Goal: Task Accomplishment & Management: Complete application form

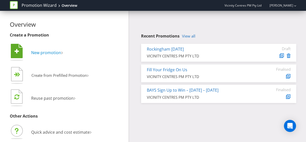
click at [61, 53] on span "New promotion" at bounding box center [46, 53] width 30 height 6
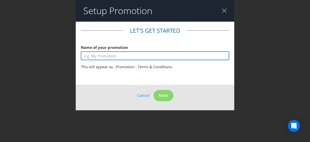
drag, startPoint x: 105, startPoint y: 56, endPoint x: 134, endPoint y: 71, distance: 32.7
click at [105, 56] on input "text" at bounding box center [155, 55] width 148 height 9
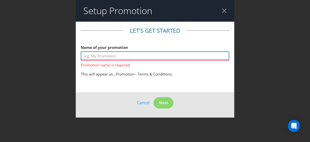
paste input "olonnades Youth Art Competition & Exhibition Information"
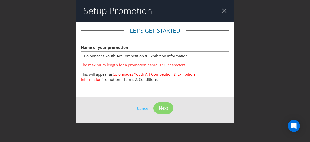
click at [187, 76] on span "Colonnades Youth Art Competition & Exhibition Information" at bounding box center [138, 76] width 114 height 10
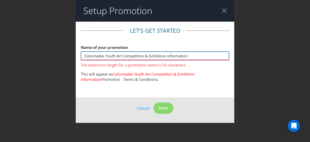
drag, startPoint x: 192, startPoint y: 58, endPoint x: 169, endPoint y: 57, distance: 22.9
click at [169, 57] on input "Colonnades Youth Art Competition & Exhibition Information" at bounding box center [155, 55] width 148 height 9
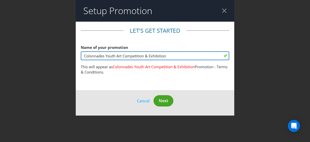
type input "Colonnades Youth Art Competition & Exhibition"
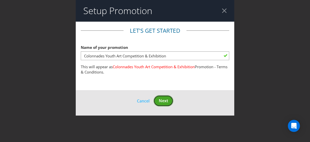
click at [162, 101] on span "Next" at bounding box center [163, 101] width 9 height 6
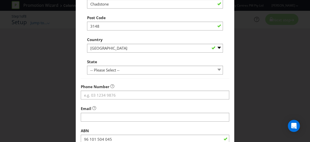
scroll to position [151, 0]
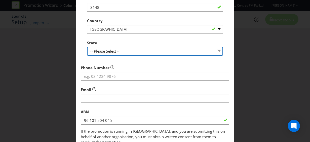
click at [146, 51] on select "-- Please Select -- [GEOGRAPHIC_DATA] [GEOGRAPHIC_DATA] [GEOGRAPHIC_DATA] [GEOG…" at bounding box center [155, 51] width 136 height 9
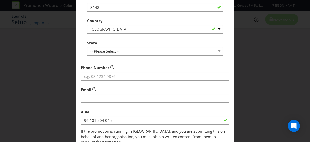
click at [155, 38] on div "State -- Please Select -- [GEOGRAPHIC_DATA] [GEOGRAPHIC_DATA] [GEOGRAPHIC_DATA]…" at bounding box center [155, 47] width 136 height 18
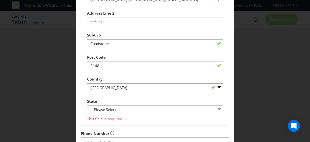
scroll to position [101, 0]
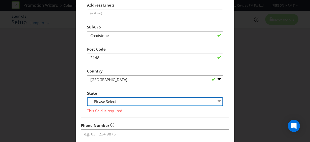
click at [129, 99] on select "-- Please Select -- [GEOGRAPHIC_DATA] [GEOGRAPHIC_DATA] [GEOGRAPHIC_DATA] [GEOG…" at bounding box center [155, 101] width 136 height 9
select select "VIC"
click at [87, 97] on select "-- Please Select -- [GEOGRAPHIC_DATA] [GEOGRAPHIC_DATA] [GEOGRAPHIC_DATA] [GEOG…" at bounding box center [155, 101] width 136 height 9
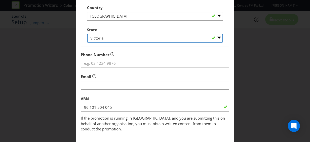
scroll to position [176, 0]
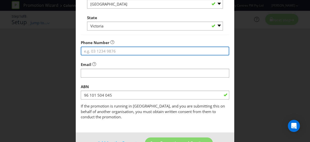
paste input "[PHONE_NUMBER]"
type input "[PHONE_NUMBER]"
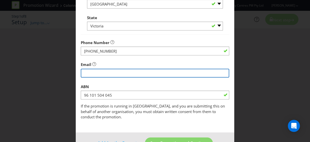
click at [115, 75] on input "string" at bounding box center [155, 73] width 148 height 9
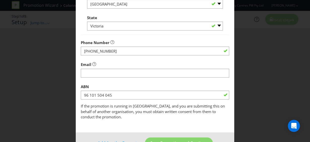
click at [125, 64] on div "Email" at bounding box center [155, 68] width 148 height 18
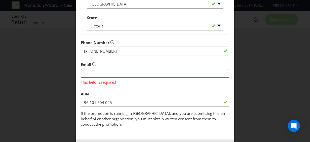
click at [108, 71] on input "string" at bounding box center [155, 73] width 148 height 9
type input "[EMAIL_ADDRESS][DOMAIN_NAME]"
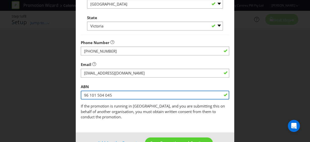
click at [131, 92] on div "ABN 96 101 504 045" at bounding box center [155, 90] width 148 height 18
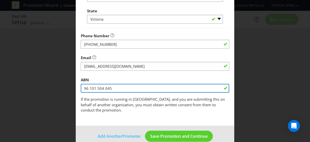
scroll to position [186, 0]
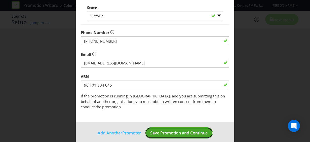
click at [177, 130] on span "Save Promotion and Continue" at bounding box center [178, 133] width 57 height 6
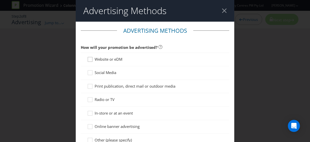
click at [87, 58] on div at bounding box center [89, 61] width 5 height 9
click at [0, 0] on input "Website or eDM" at bounding box center [0, 0] width 0 height 0
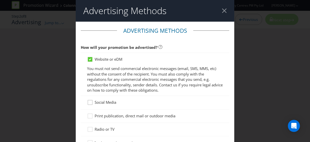
click at [89, 104] on icon at bounding box center [91, 104] width 8 height 8
click at [0, 0] on input "Social Media" at bounding box center [0, 0] width 0 height 0
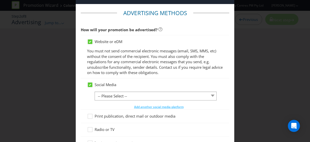
scroll to position [50, 0]
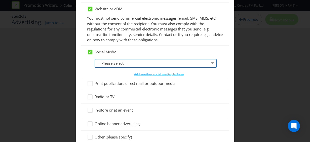
click at [161, 64] on select "-- Please Select -- Facebook X Instagram Snapchat LinkedIn Pinterest Tumblr You…" at bounding box center [156, 63] width 122 height 9
select select "FACEBOOK"
click at [95, 59] on select "-- Please Select -- Facebook X Instagram Snapchat LinkedIn Pinterest Tumblr You…" at bounding box center [156, 63] width 122 height 9
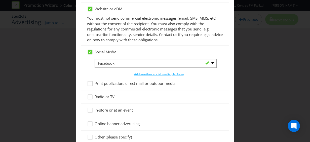
click at [88, 83] on icon at bounding box center [91, 85] width 8 height 8
click at [0, 0] on input "Print publication, direct mail or outdoor media" at bounding box center [0, 0] width 0 height 0
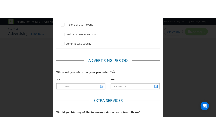
scroll to position [151, 0]
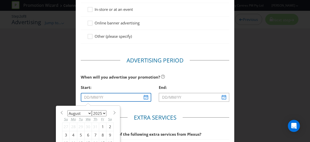
click at [145, 97] on input "text" at bounding box center [116, 97] width 70 height 9
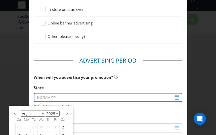
click at [51, 94] on input "text" at bounding box center [108, 97] width 148 height 9
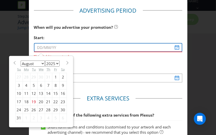
scroll to position [201, 0]
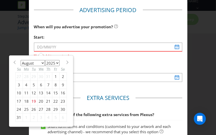
click at [41, 62] on select "January February March April May June July August September October November De…" at bounding box center [33, 63] width 24 height 6
select select "2"
click at [21, 60] on select "January February March April May June July August September October November De…" at bounding box center [33, 63] width 24 height 6
click at [17, 99] on div "16" at bounding box center [18, 101] width 7 height 8
type input "[DATE]"
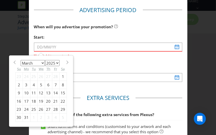
type input "[DATE]"
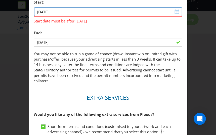
click at [90, 11] on input "[DATE]" at bounding box center [108, 12] width 148 height 9
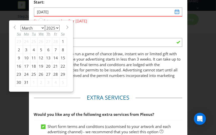
click at [54, 27] on select "2025 2026 2027 2028 2029 2030 2031 2032 2033 2034 2035" at bounding box center [52, 28] width 15 height 6
select select "2026"
click at [45, 25] on select "2025 2026 2027 2028 2029 2030 2031 2032 2033 2034 2035" at bounding box center [52, 28] width 15 height 6
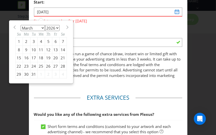
click at [88, 36] on div "End:" at bounding box center [108, 33] width 148 height 10
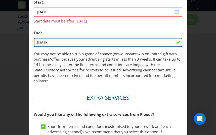
click at [61, 42] on input "[DATE]" at bounding box center [108, 42] width 148 height 9
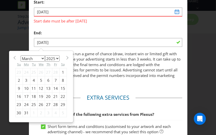
click at [55, 58] on select "2025 2026 2027 2028 2029 2030 2031 2032 2033 2034 2035" at bounding box center [52, 58] width 15 height 6
select select "2026"
click at [45, 55] on select "2025 2026 2027 2028 2029 2030 2031 2032 2033 2034 2035" at bounding box center [52, 58] width 15 height 6
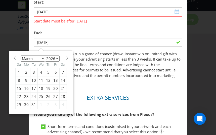
click at [52, 94] on div "27" at bounding box center [55, 96] width 7 height 8
type input "[DATE]"
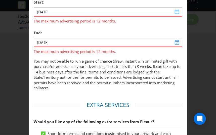
click at [122, 64] on p "You may not be able to run a game of chance (draw, instant win or limited gift …" at bounding box center [108, 74] width 148 height 32
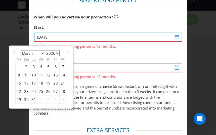
click at [175, 37] on input "[DATE]" at bounding box center [108, 37] width 148 height 9
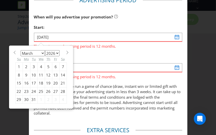
click at [26, 82] on div "16" at bounding box center [27, 83] width 8 height 8
type input "[DATE]"
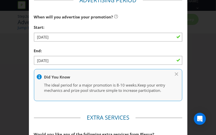
scroll to position [204, 0]
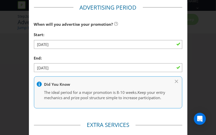
click at [116, 56] on div "End:" at bounding box center [108, 58] width 148 height 10
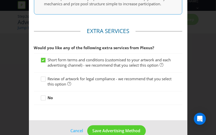
scroll to position [304, 0]
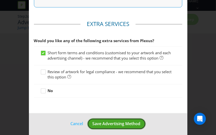
click at [110, 126] on span "Save Advertising Method" at bounding box center [117, 124] width 48 height 6
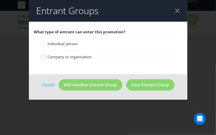
click at [44, 57] on circle at bounding box center [42, 56] width 5 height 5
click at [0, 0] on input "Company or organisation" at bounding box center [0, 0] width 0 height 0
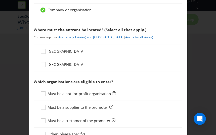
scroll to position [50, 0]
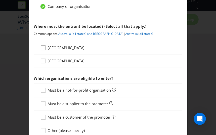
click at [42, 46] on div at bounding box center [43, 46] width 3 height 3
click at [0, 0] on input "[GEOGRAPHIC_DATA]" at bounding box center [0, 0] width 0 height 0
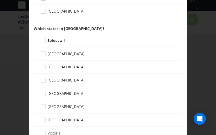
scroll to position [101, 0]
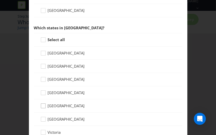
click at [42, 106] on icon at bounding box center [44, 107] width 8 height 8
click at [0, 0] on input "[GEOGRAPHIC_DATA]" at bounding box center [0, 0] width 0 height 0
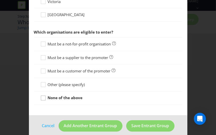
scroll to position [235, 0]
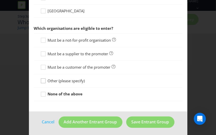
click at [42, 81] on icon at bounding box center [44, 82] width 8 height 8
click at [0, 0] on input "Other (please specify)" at bounding box center [0, 0] width 0 height 0
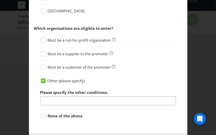
scroll to position [256, 0]
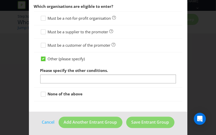
click at [11, 63] on div "Entrant Groups What type of entrant can enter this promotion? Individual person…" at bounding box center [108, 67] width 216 height 135
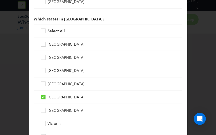
scroll to position [5, 0]
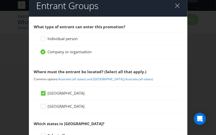
click at [176, 7] on div at bounding box center [177, 5] width 5 height 5
